Goal: Find specific page/section: Find specific page/section

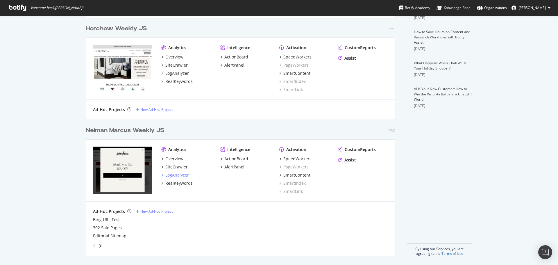
scroll to position [146, 0]
click at [180, 167] on div "SiteCrawler" at bounding box center [176, 167] width 22 height 6
